Goal: Information Seeking & Learning: Find specific fact

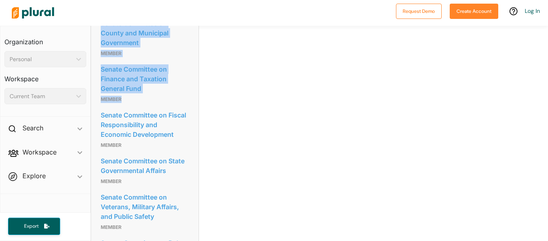
scroll to position [468, 0]
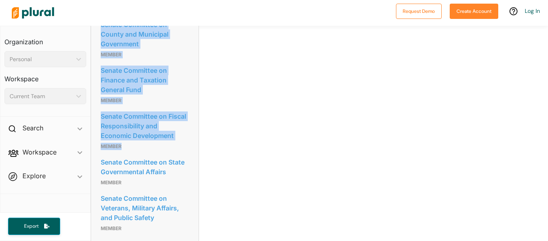
drag, startPoint x: 97, startPoint y: 132, endPoint x: 166, endPoint y: 143, distance: 69.6
click at [166, 143] on div "Committees Senate Committee on Children and Youth Health Member Senate Committe…" at bounding box center [145, 222] width 108 height 526
copy div "Senate Committee on Children and Youth Health Member Senate Committee on County…"
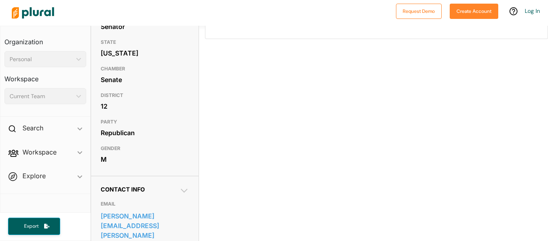
scroll to position [0, 0]
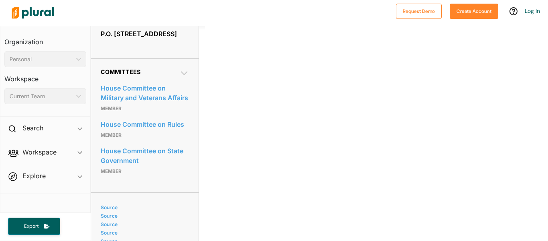
scroll to position [410, 0]
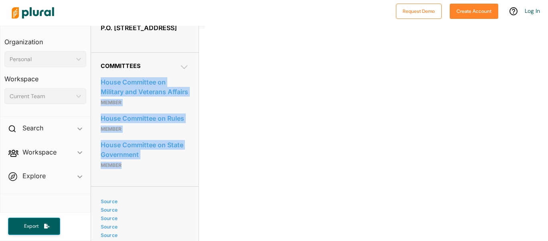
drag, startPoint x: 98, startPoint y: 103, endPoint x: 180, endPoint y: 187, distance: 117.8
click at [180, 186] on div "Committees House Committee on Military and Veterans Affairs Member House Commit…" at bounding box center [145, 119] width 108 height 134
copy div "House Committee on Military and Veterans Affairs Member House Committee on Rule…"
